Goal: Task Accomplishment & Management: Complete application form

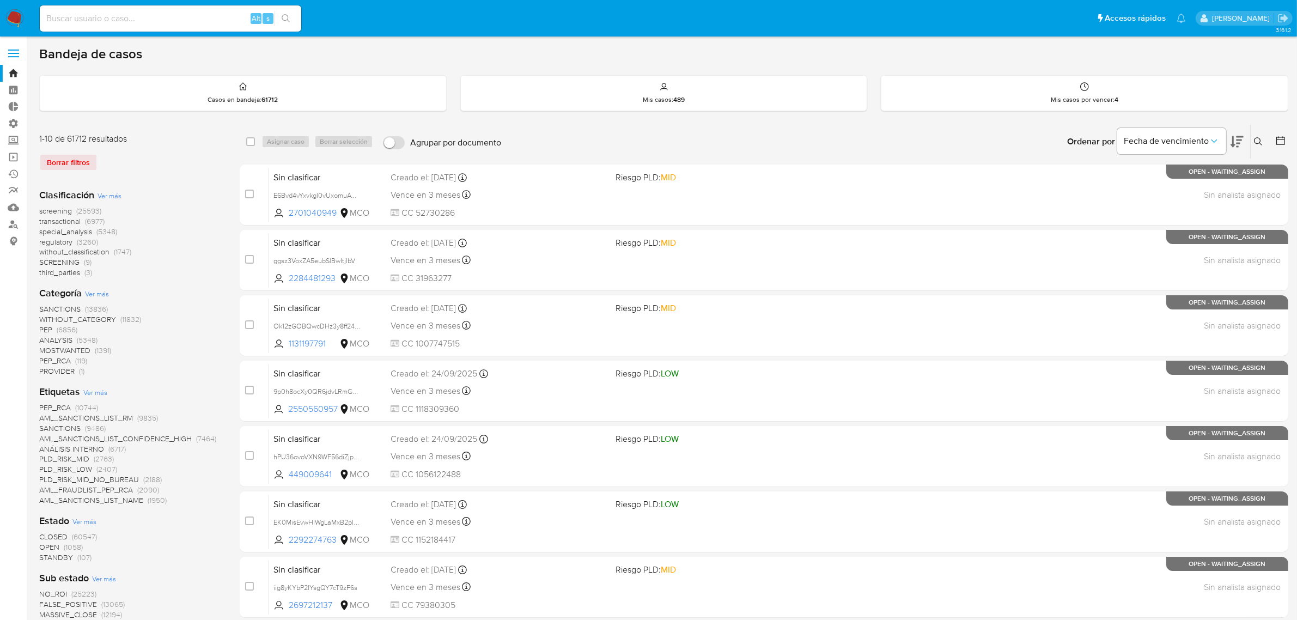
click at [16, 20] on img at bounding box center [14, 18] width 19 height 19
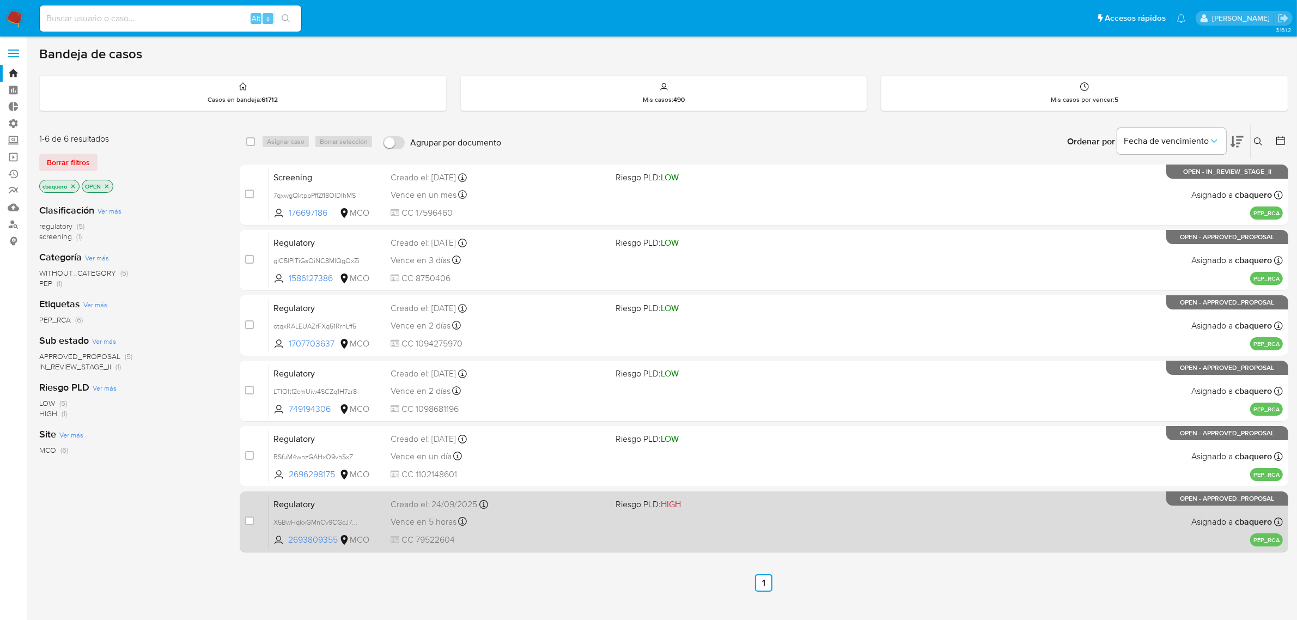
click at [568, 514] on div "Vence en 5 horas Vence el 29/09/2025 14:15:37" at bounding box center [499, 521] width 217 height 15
click at [506, 530] on div "Regulatory X5BwHqkxGMnCv9CGcJ74CTGp 2693809355 MCO Riesgo PLD: HIGH Creado el: …" at bounding box center [776, 521] width 1014 height 55
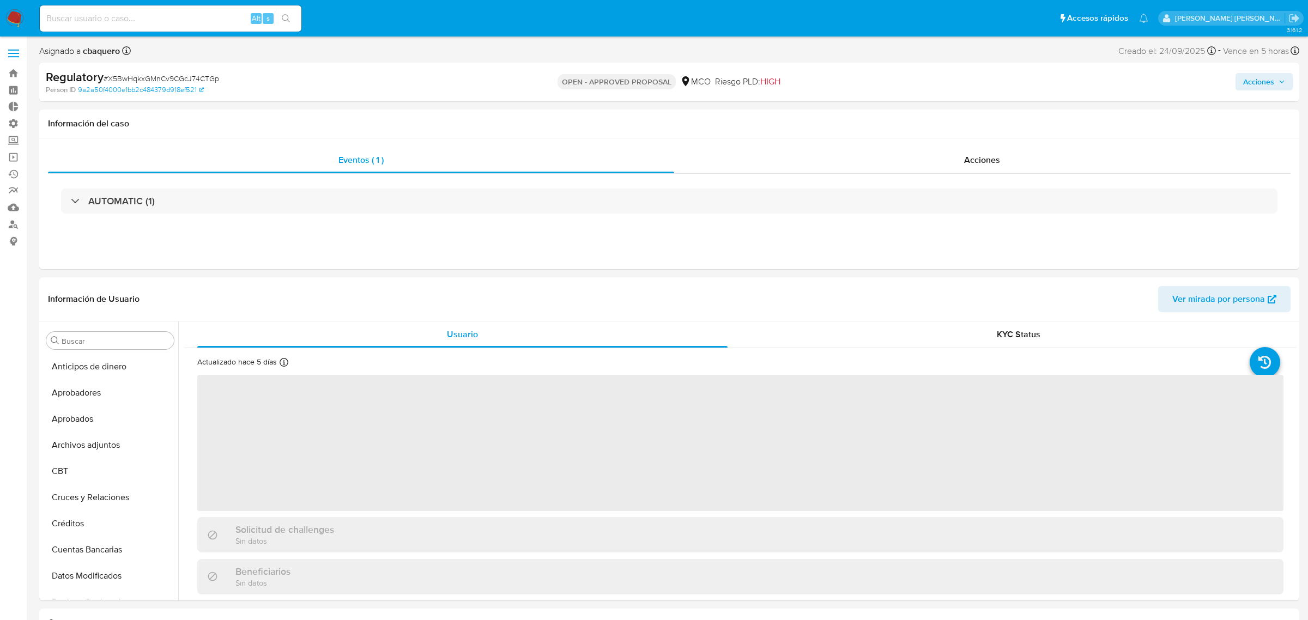
select select "10"
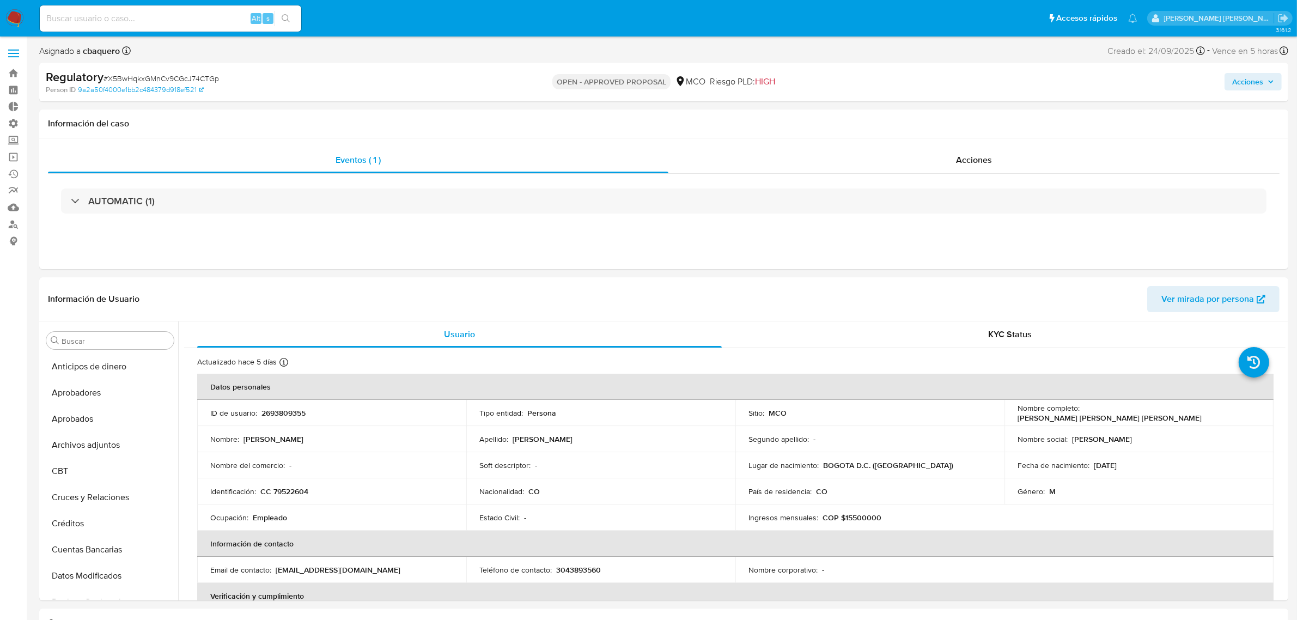
scroll to position [512, 0]
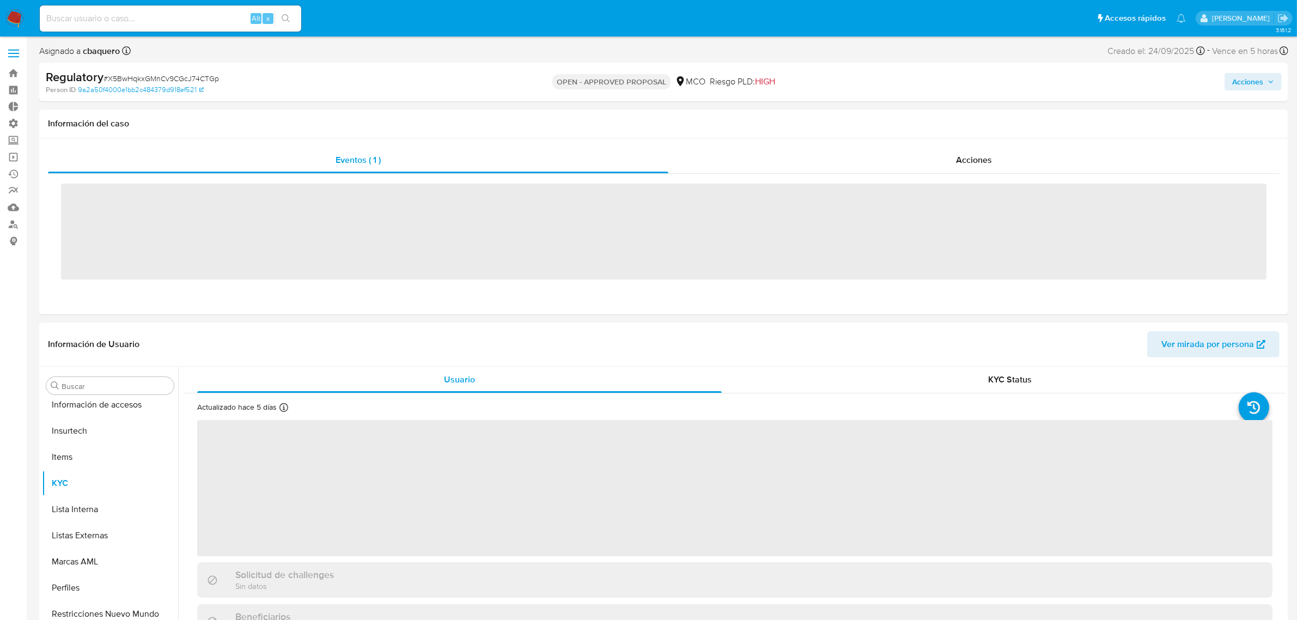
scroll to position [512, 0]
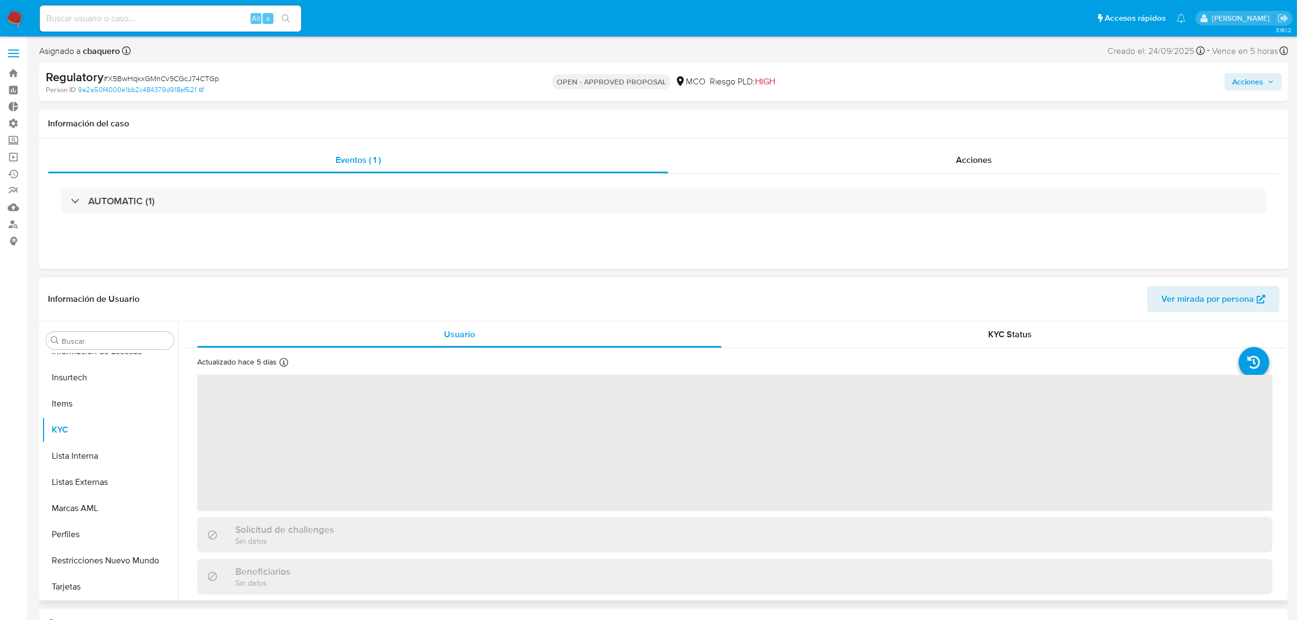
select select "10"
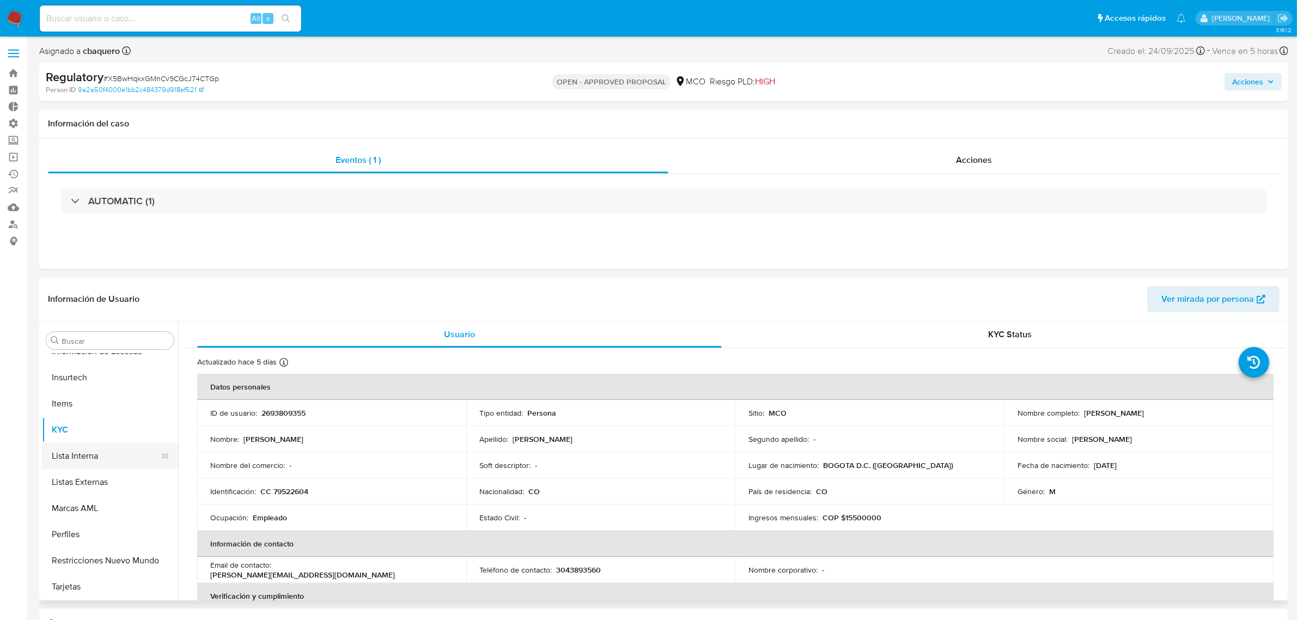
click at [106, 455] on button "Lista Interna" at bounding box center [105, 456] width 127 height 26
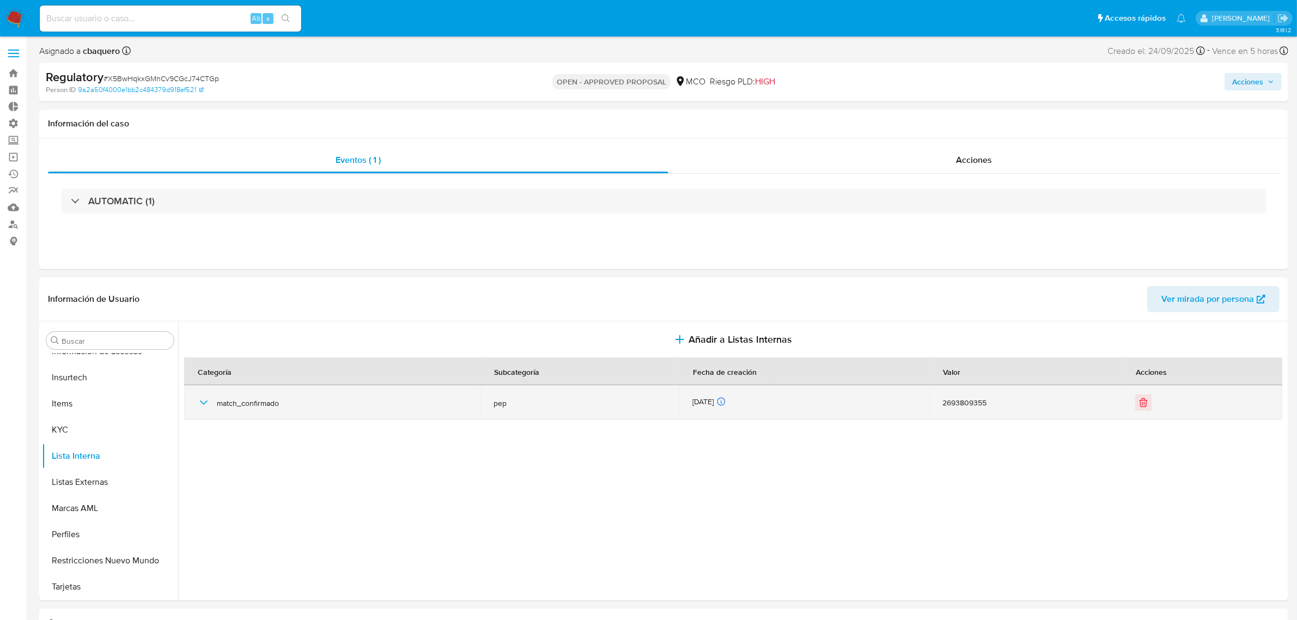
click at [200, 406] on icon "button" at bounding box center [203, 402] width 13 height 13
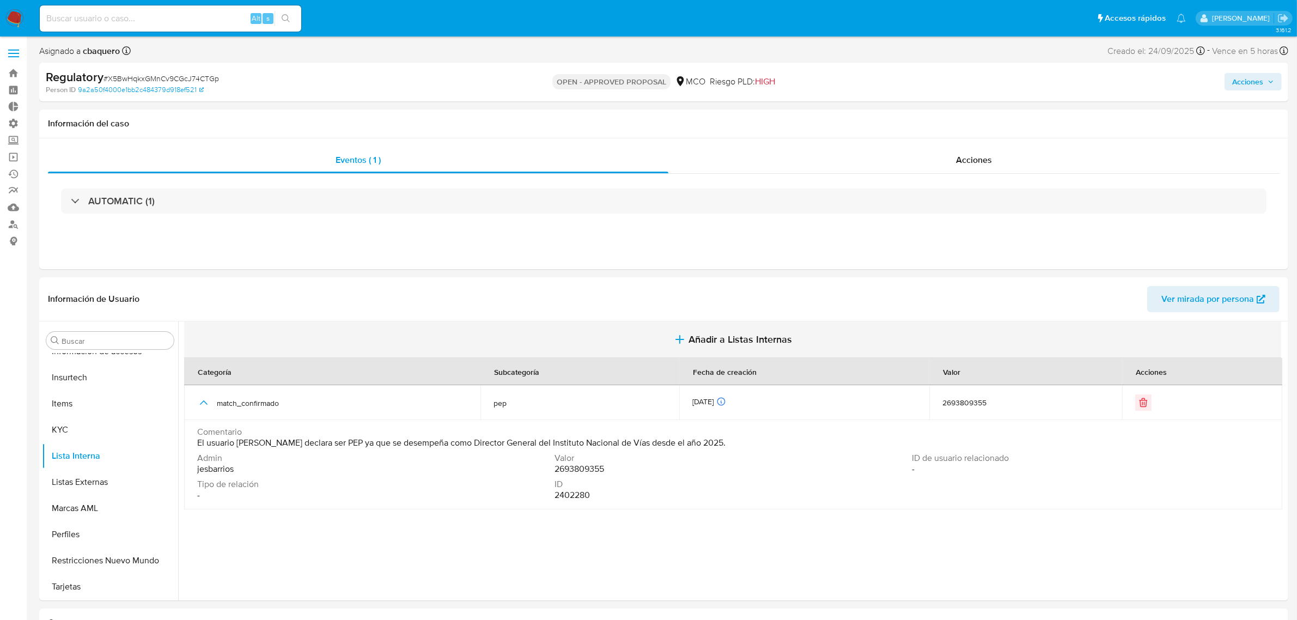
click at [705, 356] on button "Añadir a Listas Internas" at bounding box center [732, 339] width 1097 height 37
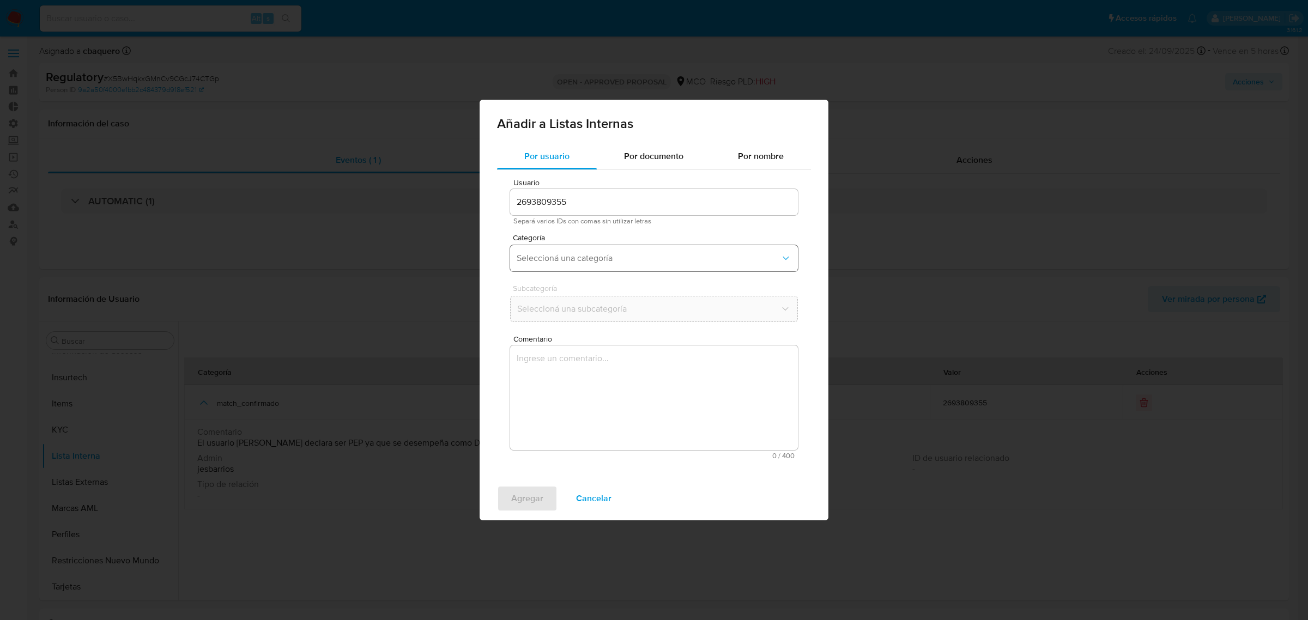
click at [556, 253] on span "Seleccioná una categoría" at bounding box center [649, 258] width 264 height 11
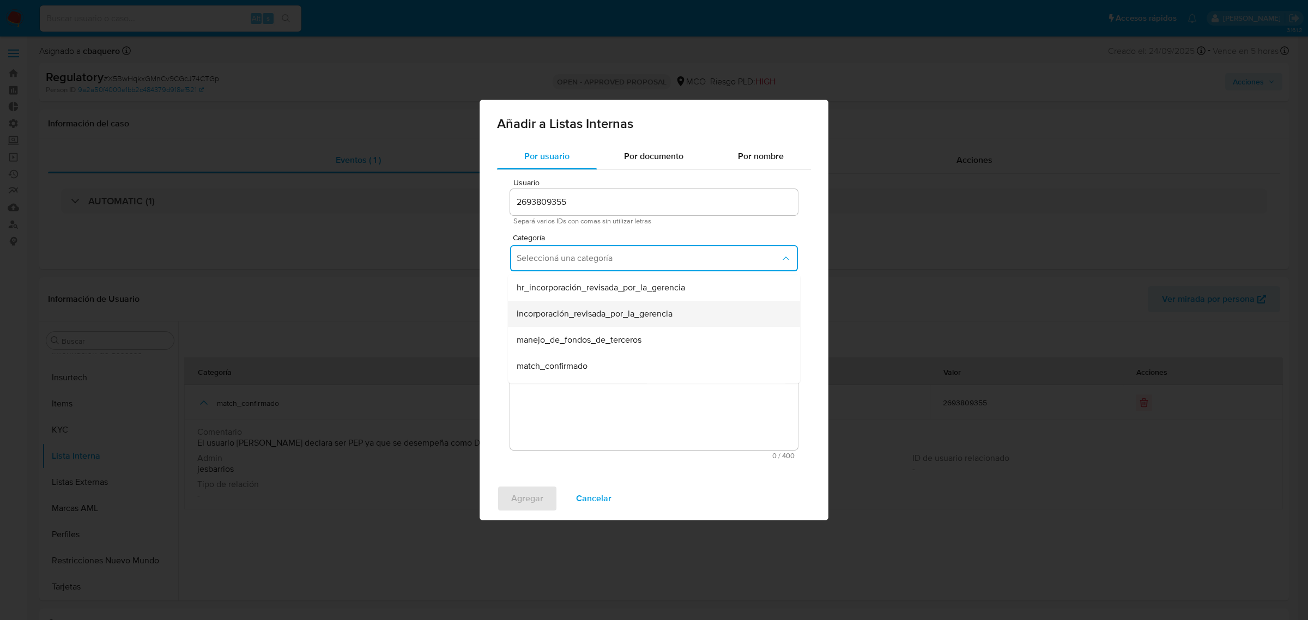
click at [562, 318] on span "incorporación_revisada_por_la_gerencia" at bounding box center [595, 313] width 156 height 11
click at [545, 306] on span "Seleccioná una subcategoría" at bounding box center [649, 308] width 264 height 11
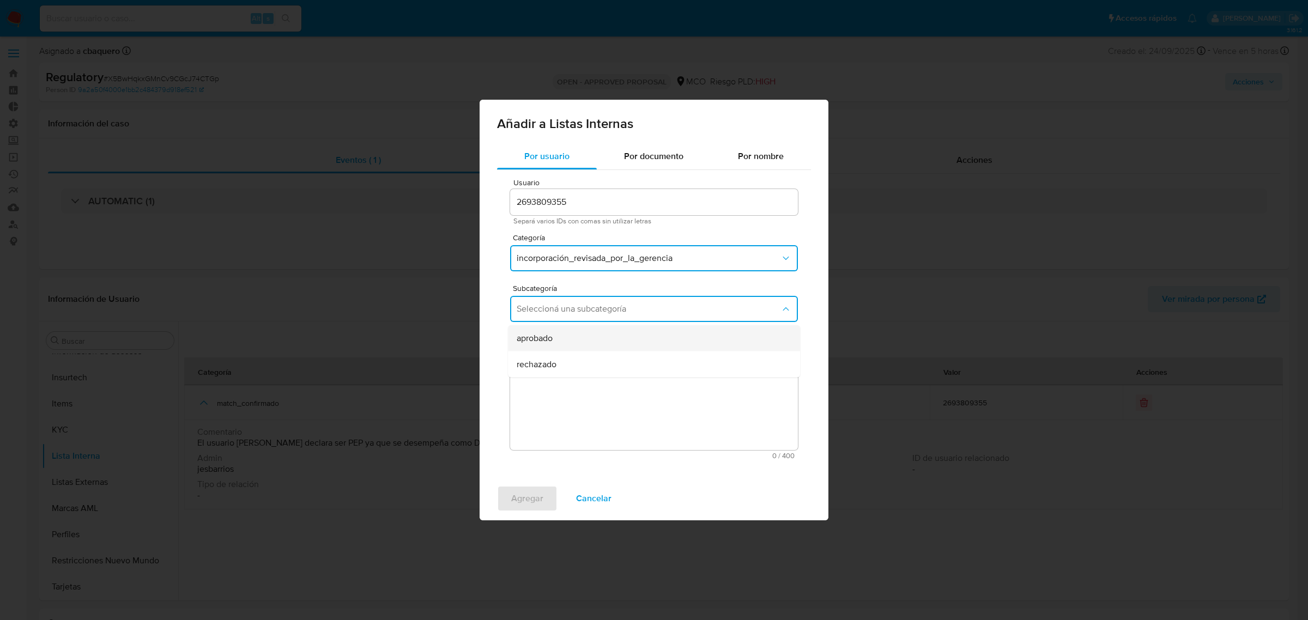
click at [550, 330] on div "aprobado" at bounding box center [651, 338] width 268 height 26
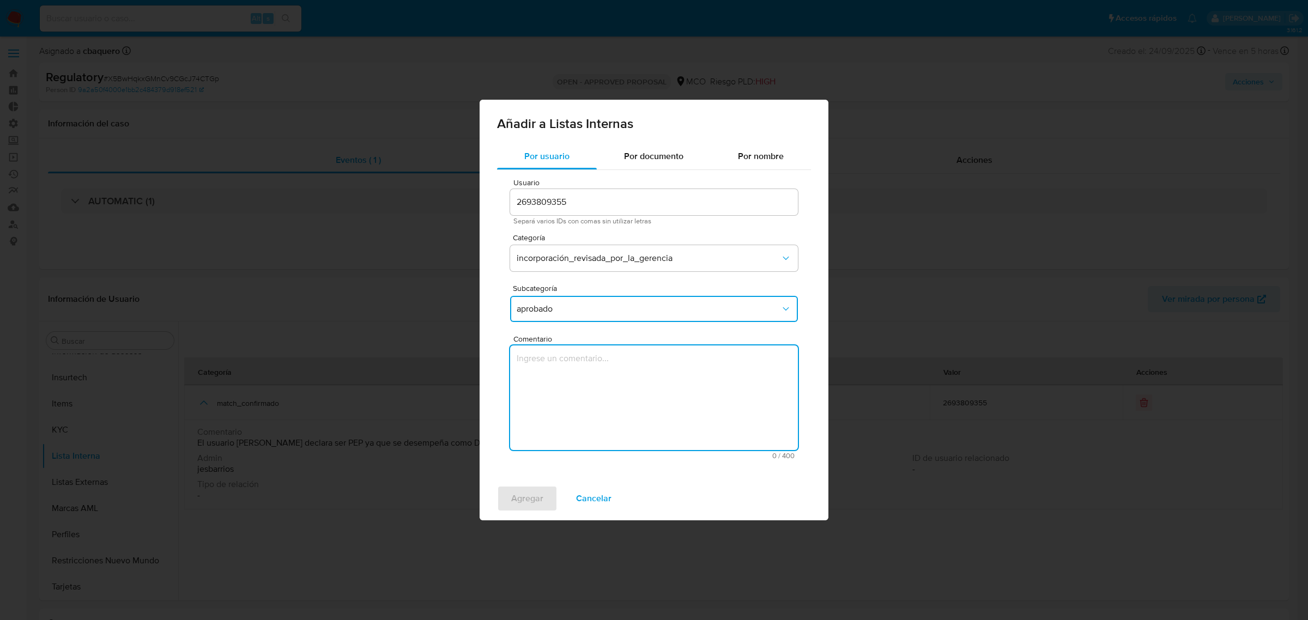
click at [580, 399] on textarea "Comentario" at bounding box center [654, 397] width 288 height 105
type textarea "Se aprueba vinculación de PEP al no encontrar evidencia de noticias negativas"
click at [524, 496] on span "Agregar" at bounding box center [527, 499] width 32 height 24
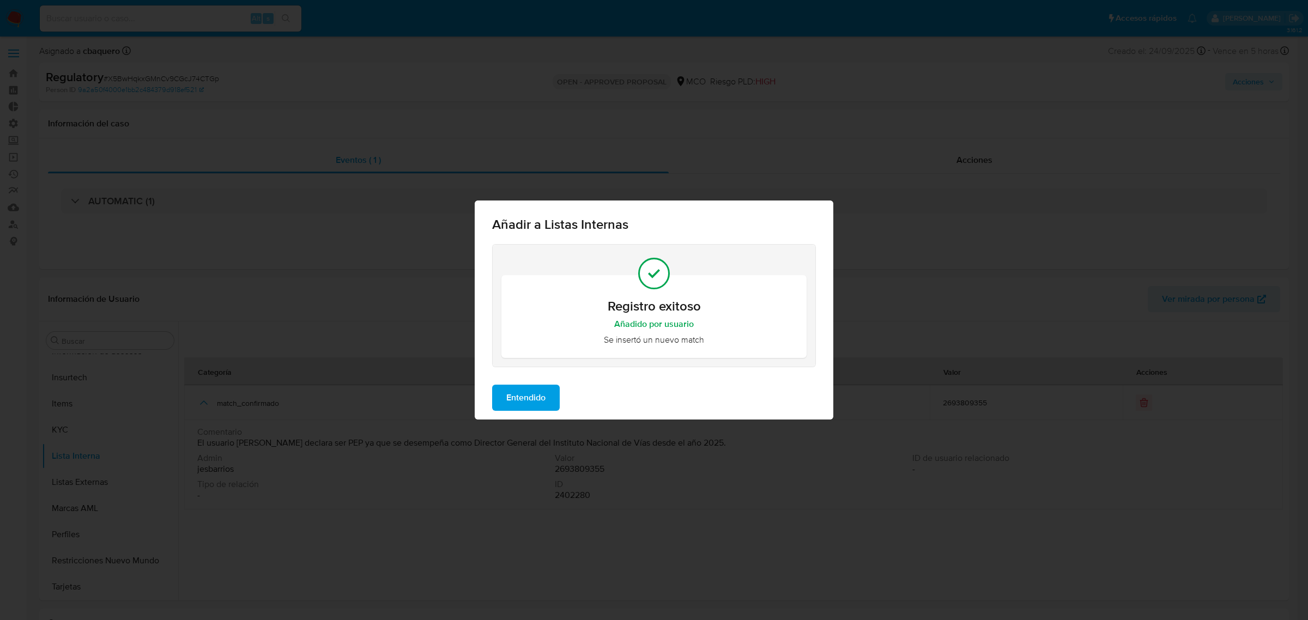
click at [532, 392] on span "Entendido" at bounding box center [525, 398] width 39 height 24
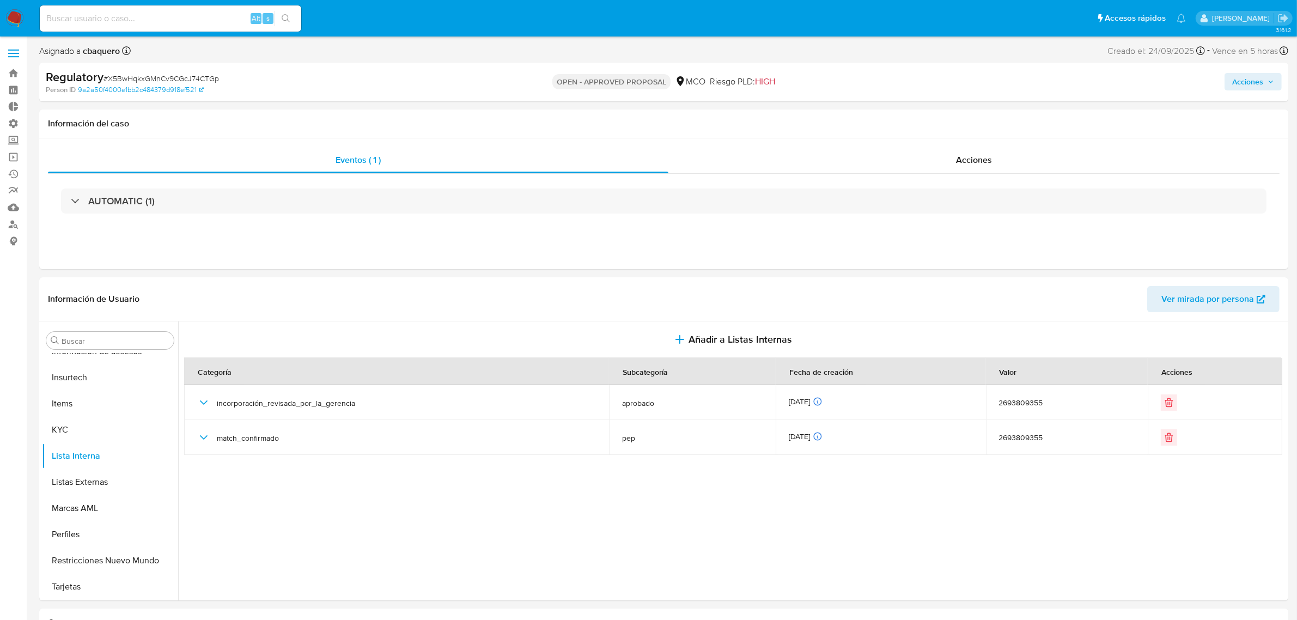
click at [1250, 85] on span "Acciones" at bounding box center [1247, 81] width 31 height 17
drag, startPoint x: 954, startPoint y: 113, endPoint x: 944, endPoint y: 134, distance: 23.1
click at [952, 116] on span "Resolución del caso" at bounding box center [944, 116] width 78 height 13
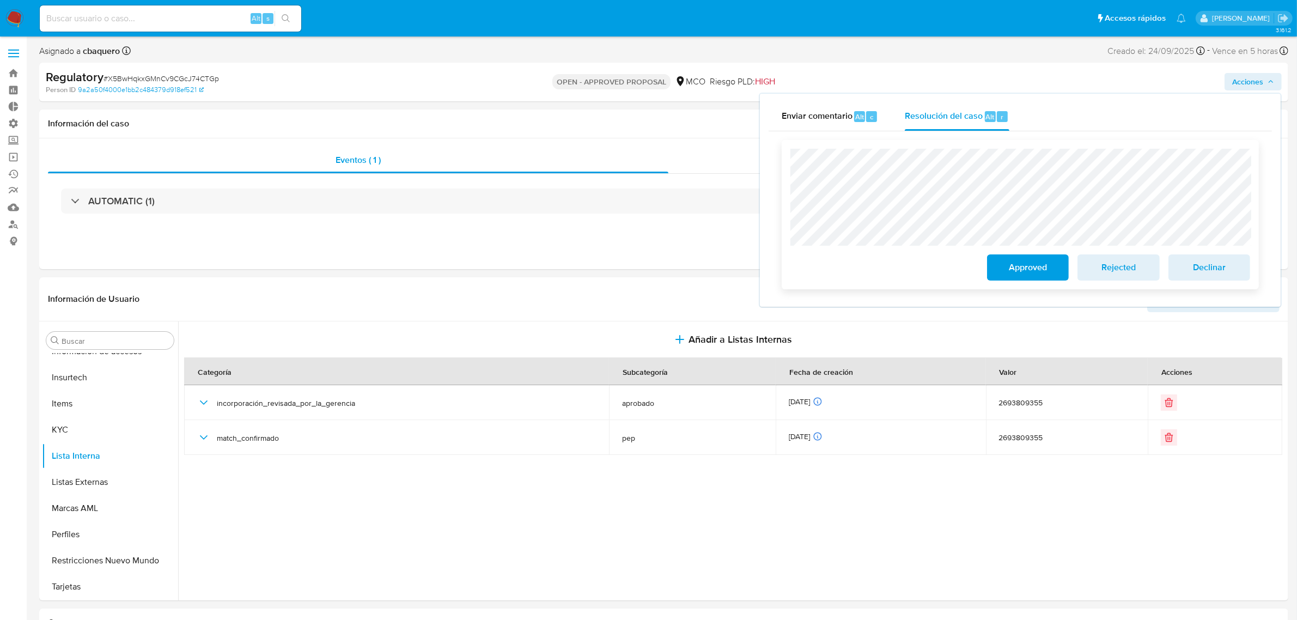
click at [1006, 270] on span "Approved" at bounding box center [1027, 268] width 53 height 24
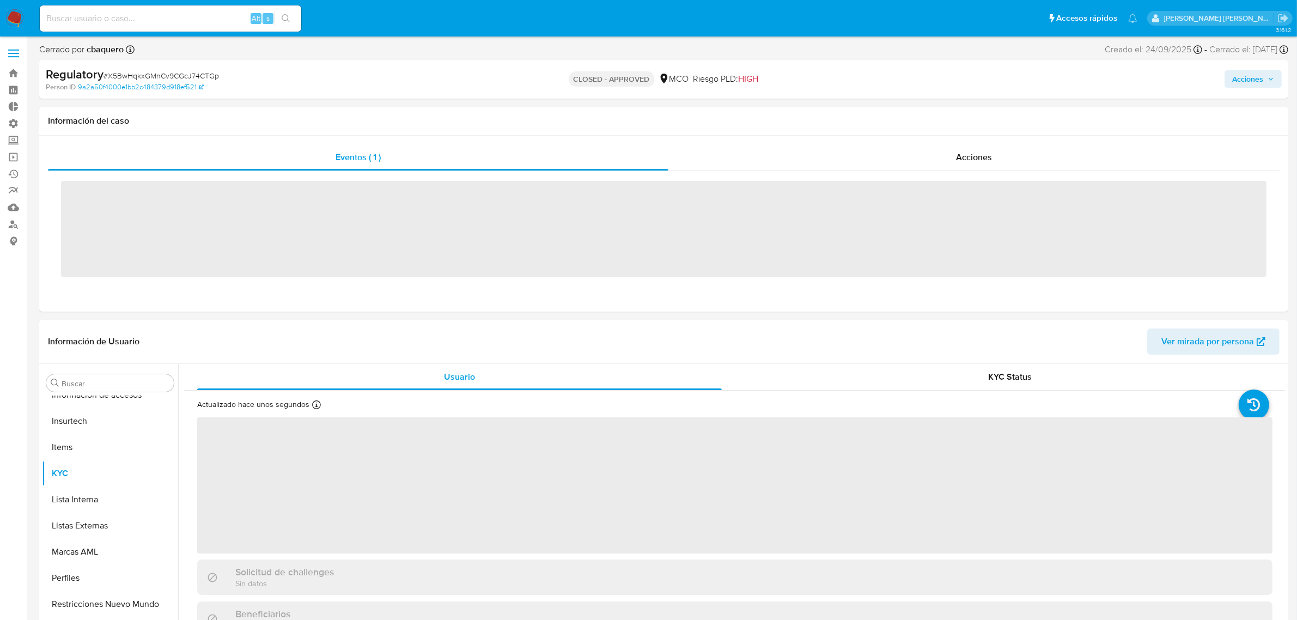
scroll to position [512, 0]
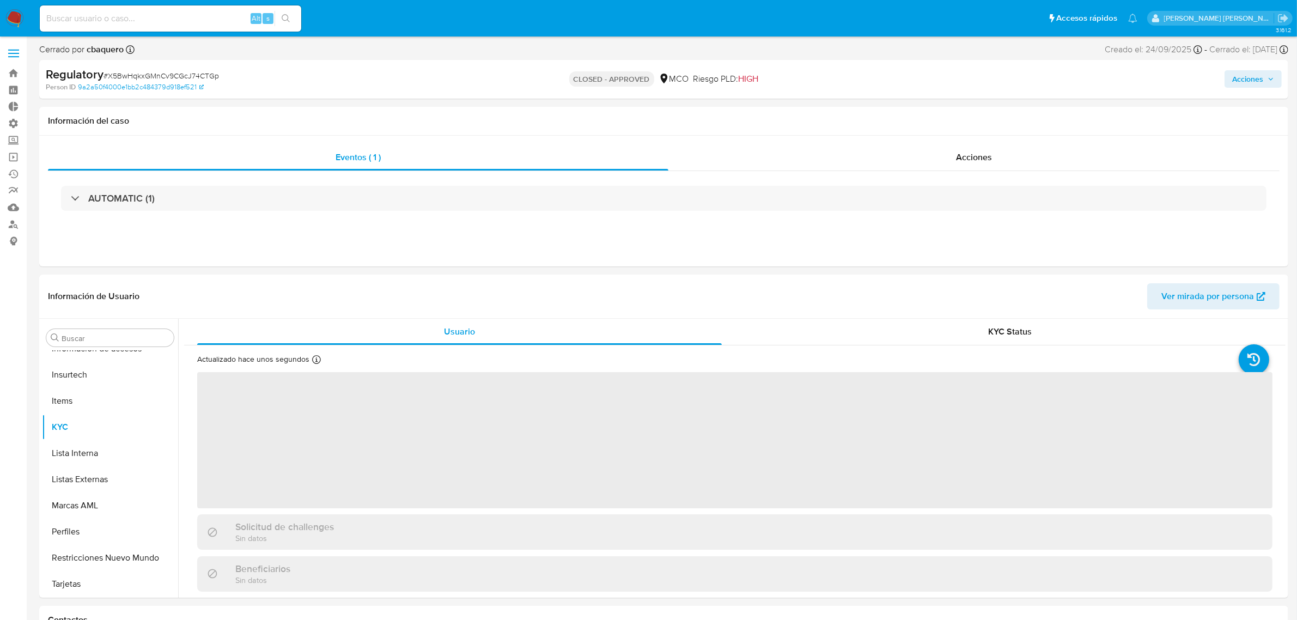
select select "10"
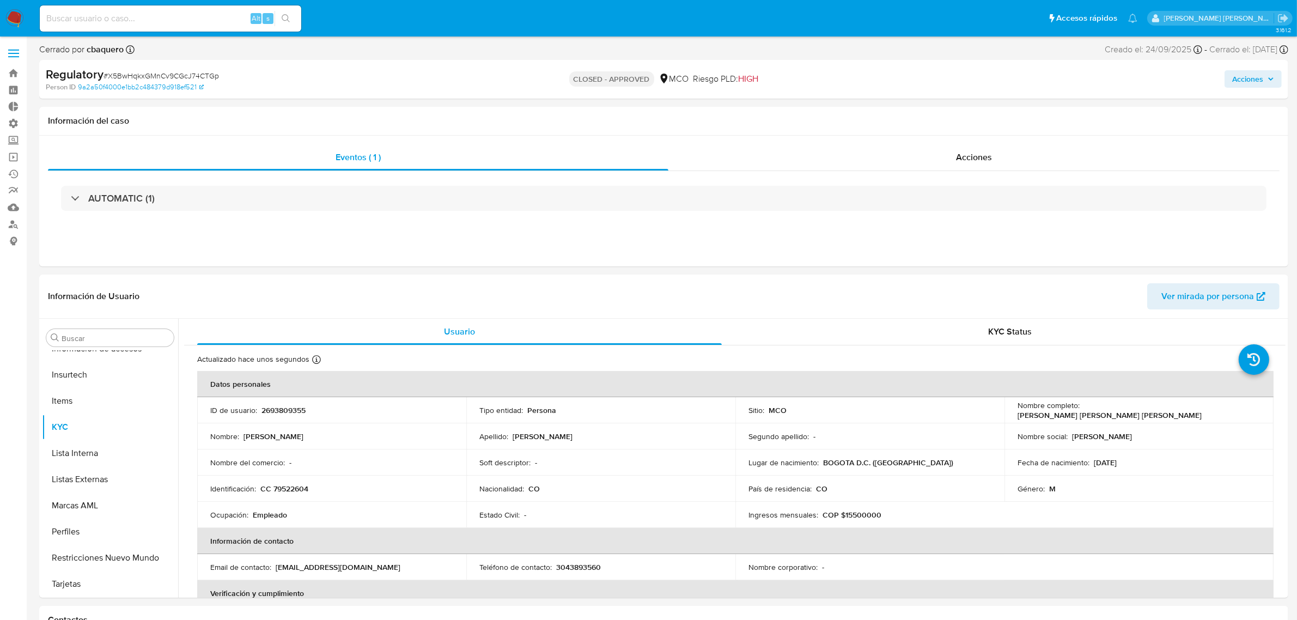
click at [1224, 87] on div "Acciones" at bounding box center [1077, 79] width 409 height 26
drag, startPoint x: 1236, startPoint y: 86, endPoint x: 1068, endPoint y: 89, distance: 167.3
click at [1235, 86] on span "Acciones" at bounding box center [1247, 78] width 31 height 17
click at [937, 132] on div "Enviar" at bounding box center [1020, 201] width 503 height 145
click at [933, 116] on span "Resolución del caso" at bounding box center [944, 113] width 78 height 13
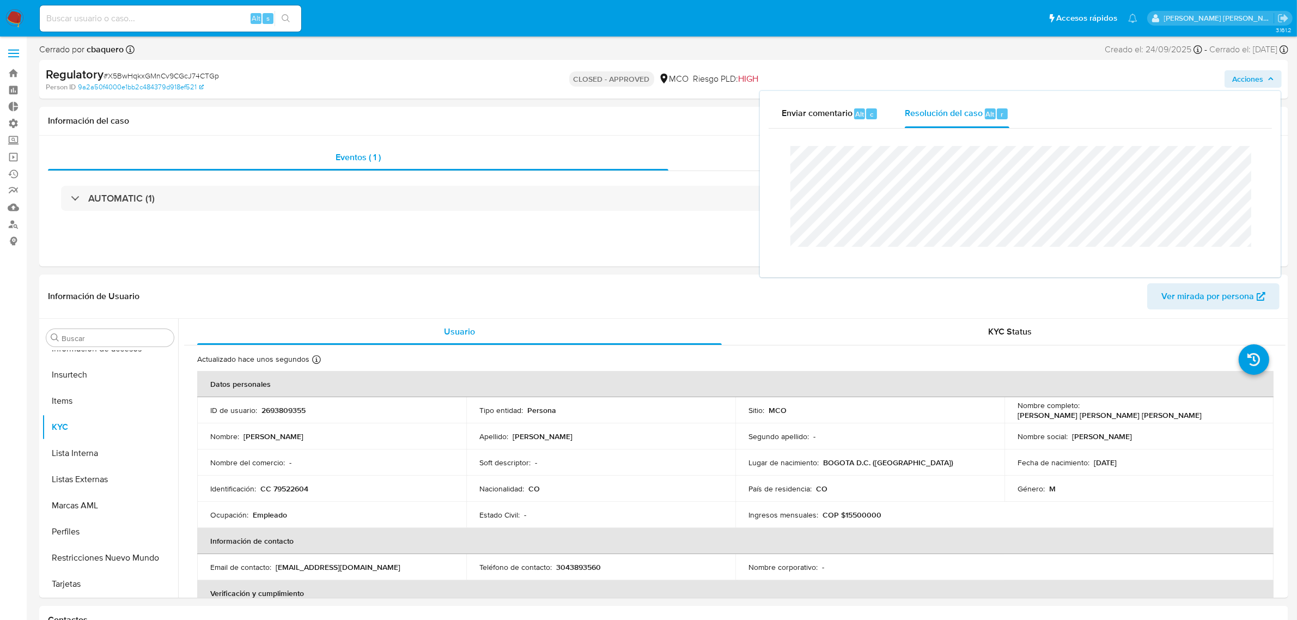
drag, startPoint x: 12, startPoint y: 15, endPoint x: 32, endPoint y: 13, distance: 19.7
click at [13, 15] on img at bounding box center [14, 18] width 19 height 19
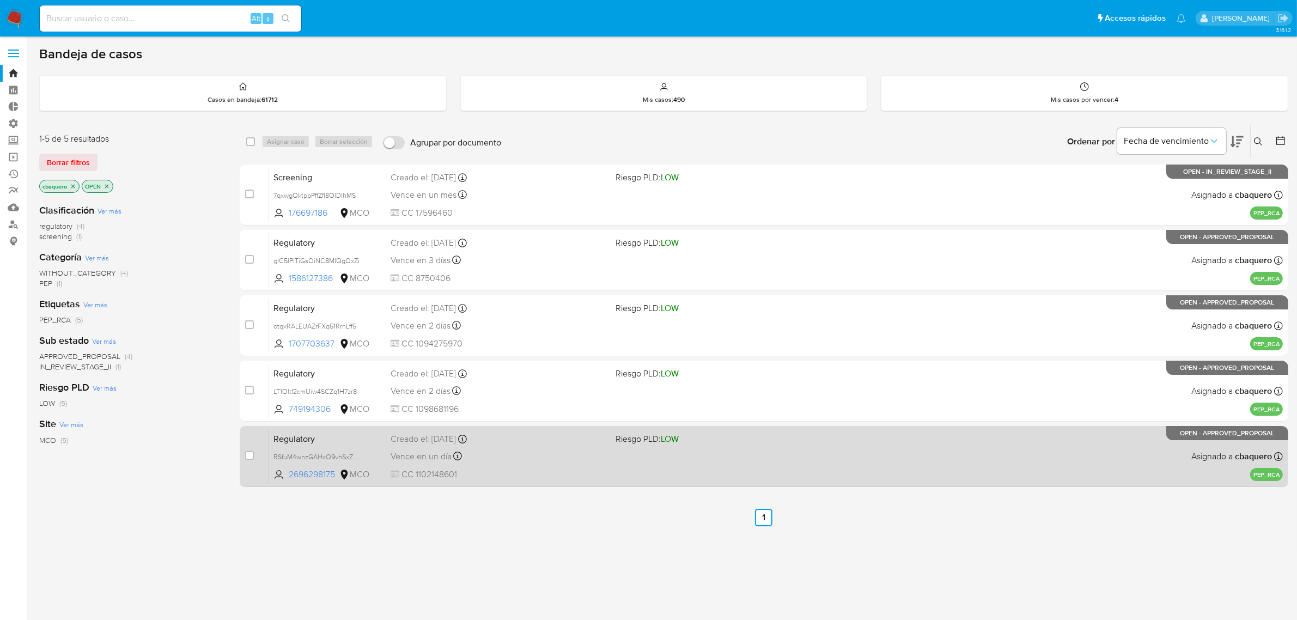
click at [576, 462] on div "Vence en un día Vence el 30/09/2025 14:22:27" at bounding box center [499, 456] width 217 height 15
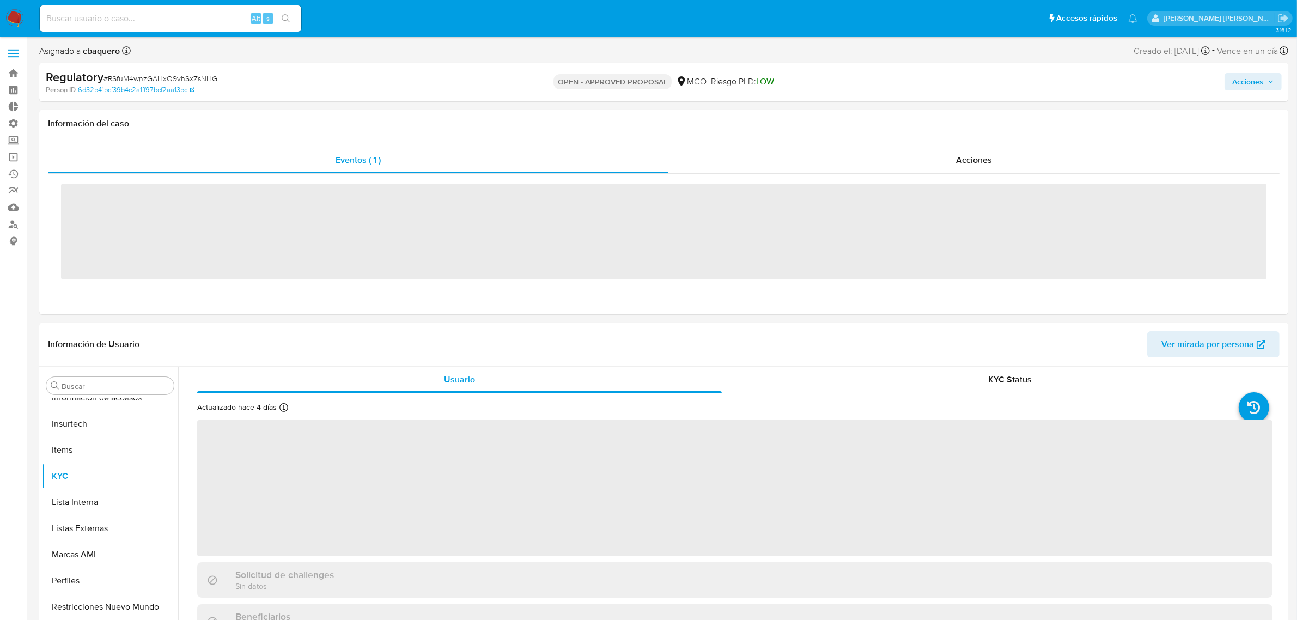
scroll to position [512, 0]
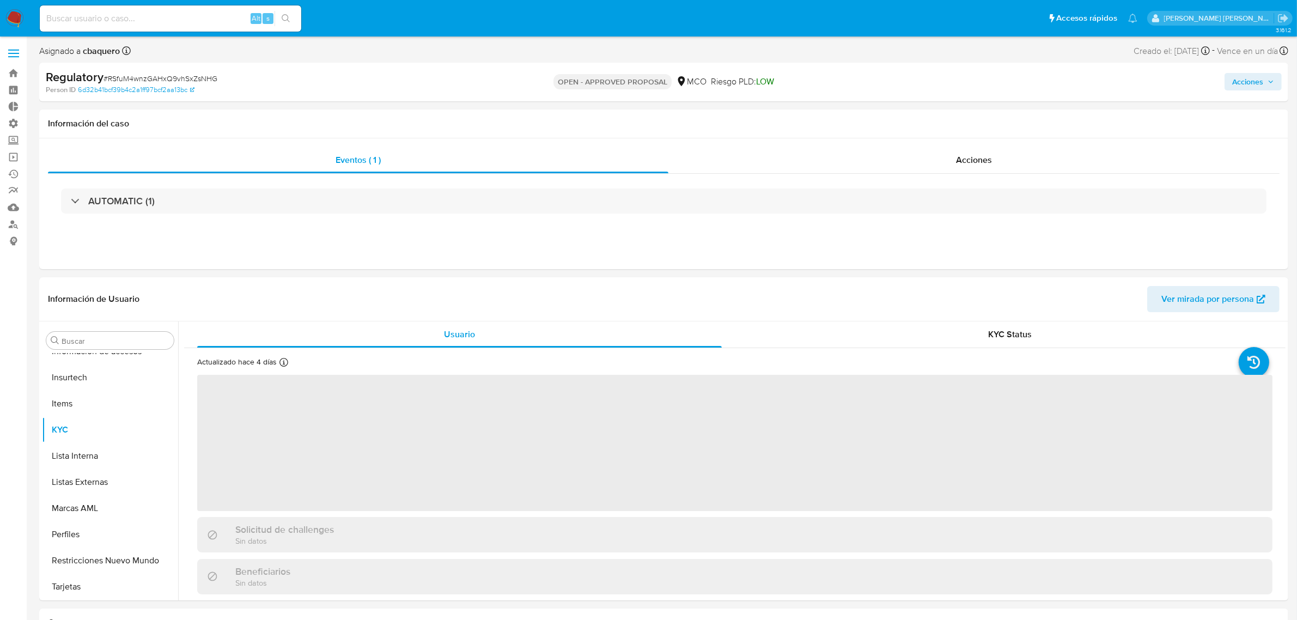
select select "10"
